Goal: Information Seeking & Learning: Learn about a topic

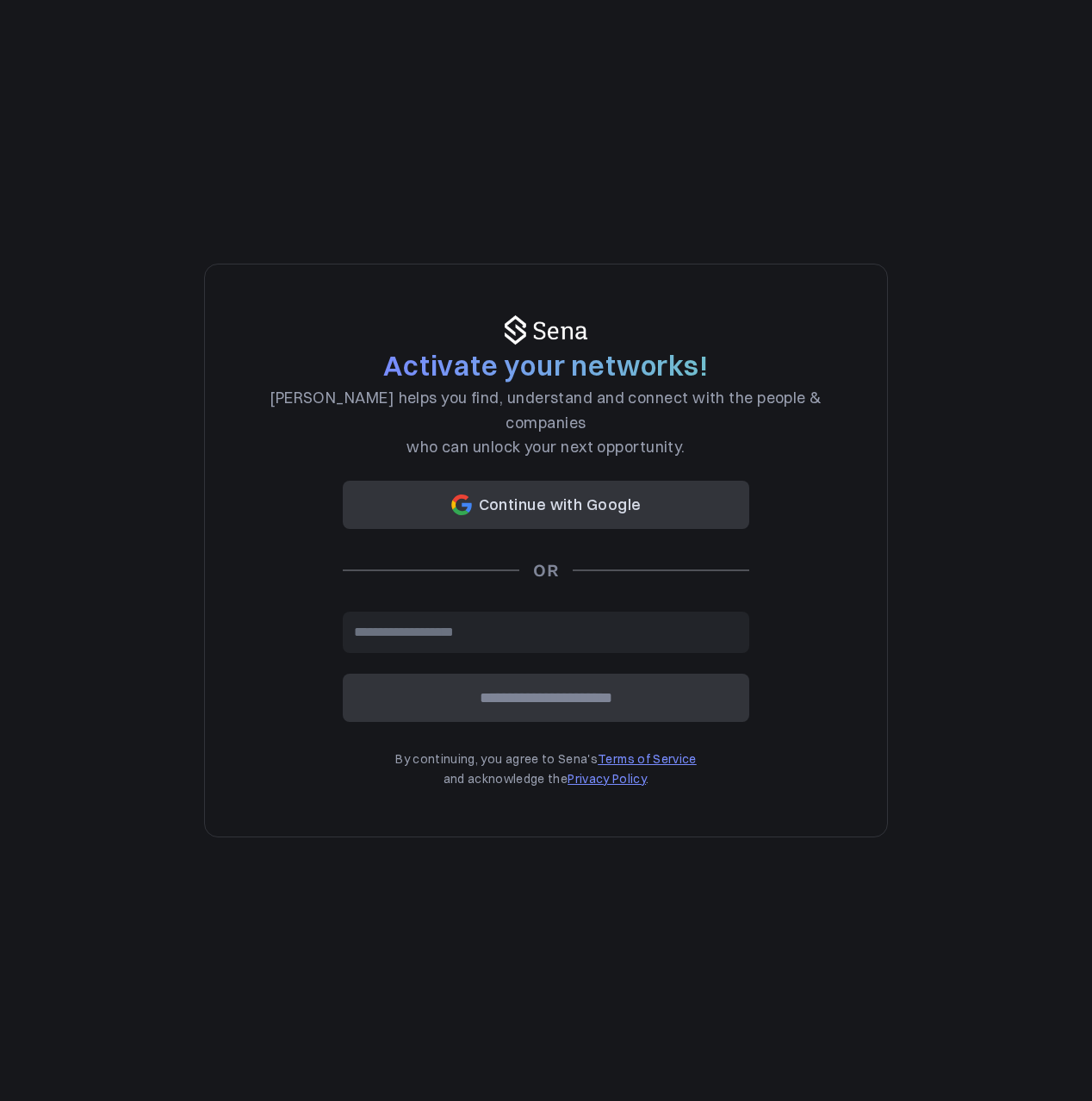
click at [497, 612] on input "email" at bounding box center [546, 632] width 407 height 41
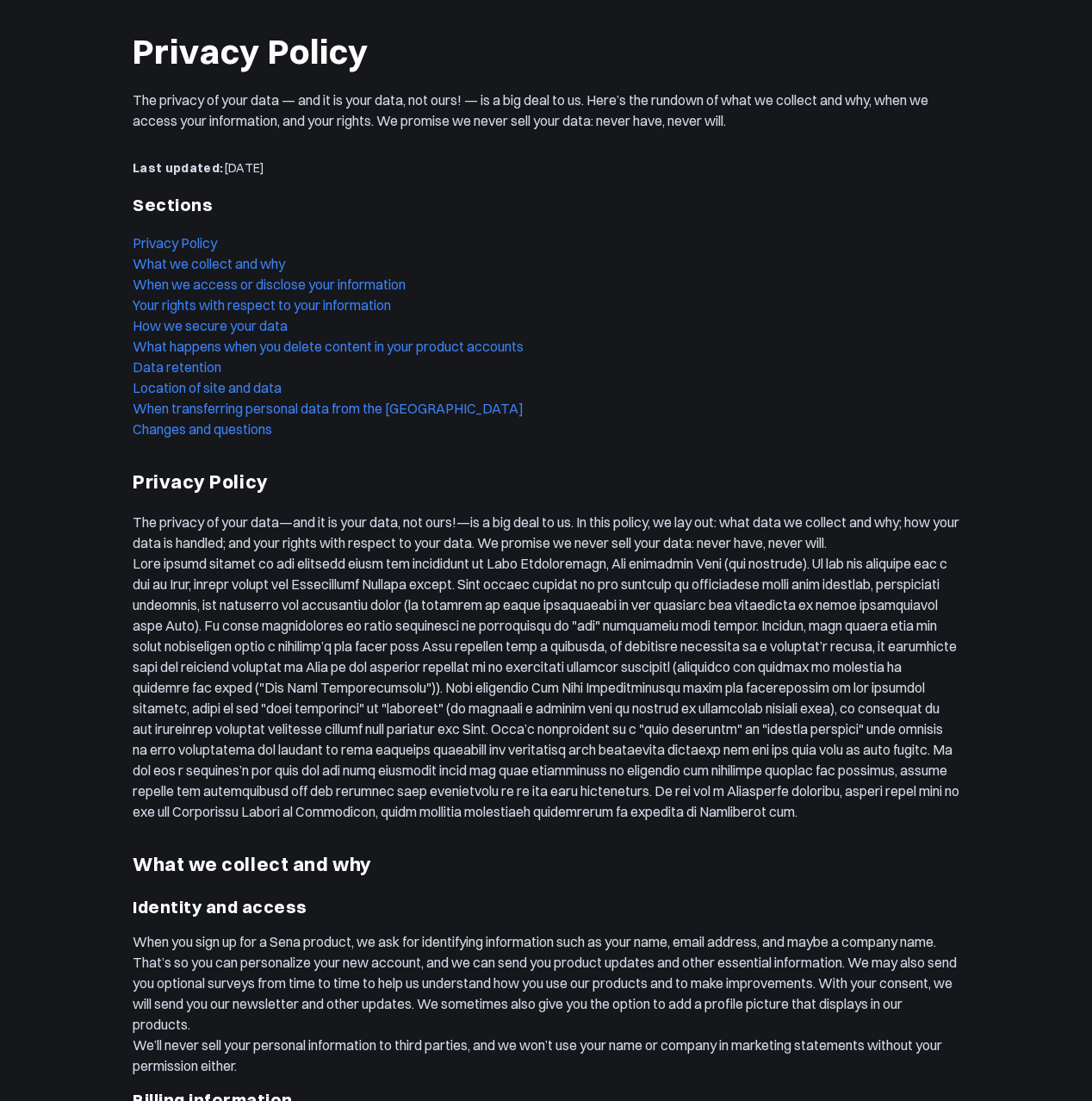
click at [178, 267] on link "What we collect and why" at bounding box center [209, 264] width 152 height 17
